Goal: Check status: Check status

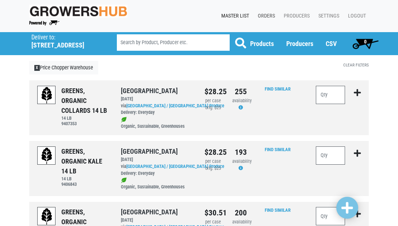
click at [266, 15] on link "Orders" at bounding box center [265, 16] width 26 height 14
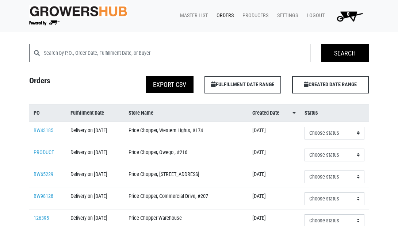
click at [160, 50] on input "search" at bounding box center [177, 53] width 266 height 18
type input "warehouse"
click input "Search" at bounding box center [0, 0] width 0 height 0
